Goal: Obtain resource: Obtain resource

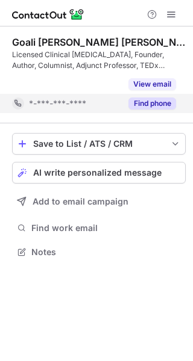
scroll to position [224, 193]
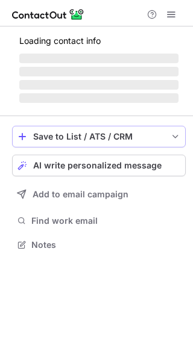
scroll to position [233, 193]
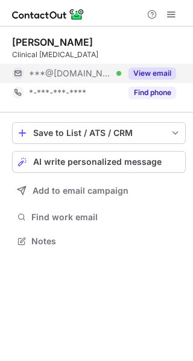
click at [145, 72] on button "View email" at bounding box center [152, 73] width 48 height 12
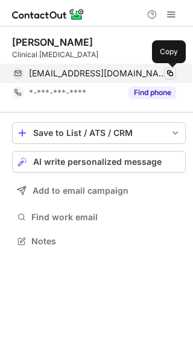
click at [170, 73] on span at bounding box center [170, 74] width 10 height 10
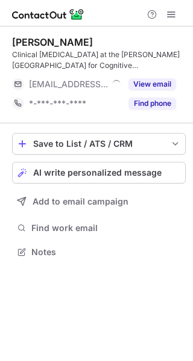
scroll to position [244, 193]
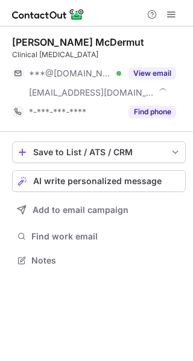
scroll to position [252, 193]
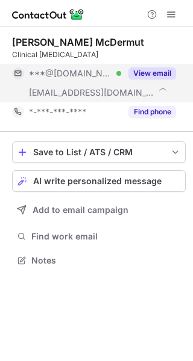
click at [150, 73] on button "View email" at bounding box center [152, 73] width 48 height 12
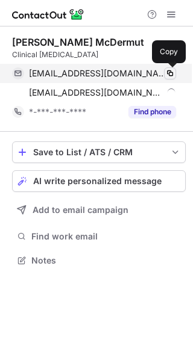
click at [167, 72] on span at bounding box center [170, 74] width 10 height 10
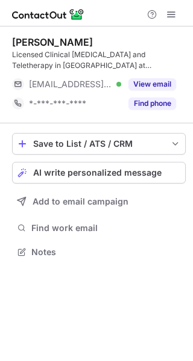
scroll to position [244, 193]
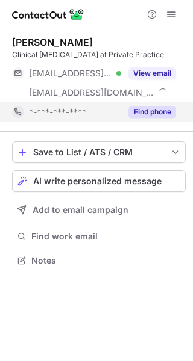
scroll to position [252, 193]
